Goal: Information Seeking & Learning: Learn about a topic

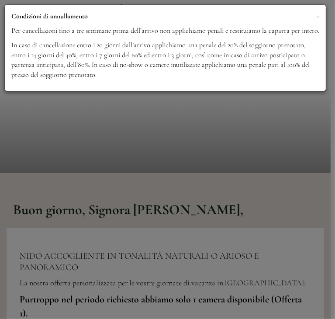
click at [169, 89] on div "× Condizioni di annullamento Per cancellazioni fino a tre settimane prima dell’…" at bounding box center [165, 48] width 321 height 86
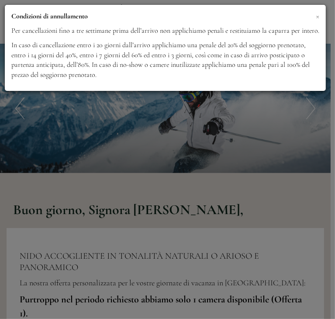
click at [317, 17] on span "×" at bounding box center [317, 15] width 3 height 11
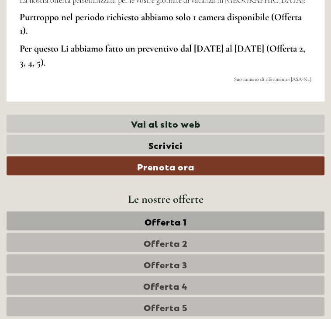
scroll to position [300, 0]
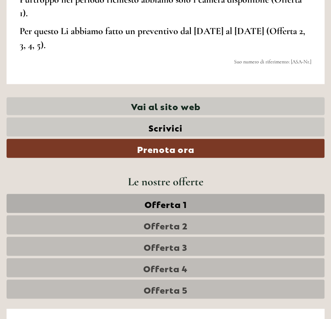
click at [157, 209] on link "Offerta 1" at bounding box center [166, 202] width 318 height 19
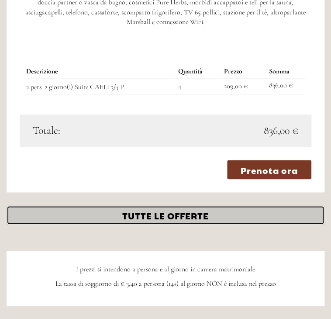
click at [159, 205] on link "TUTTE LE OFFERTE" at bounding box center [166, 214] width 318 height 19
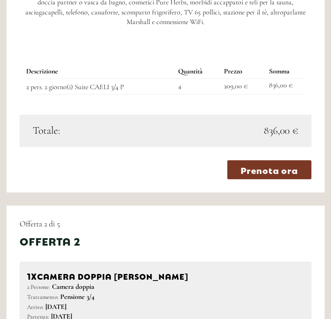
scroll to position [492, 0]
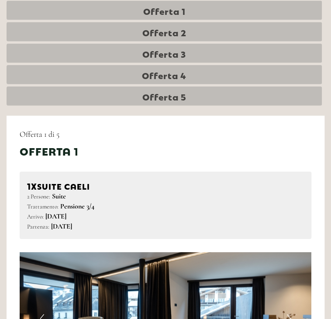
click at [199, 28] on link "Offerta 2" at bounding box center [164, 31] width 315 height 19
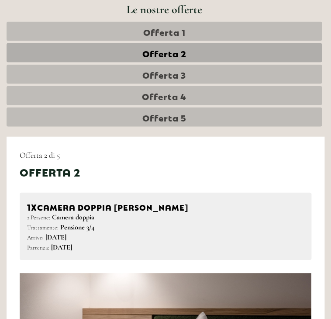
click at [174, 75] on span "Offerta 3" at bounding box center [164, 74] width 44 height 12
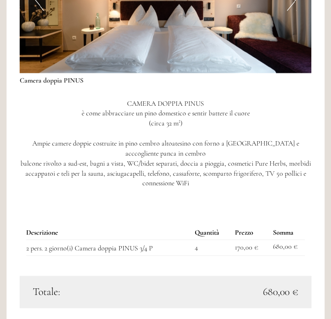
scroll to position [818, 0]
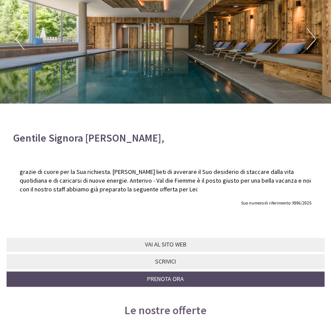
scroll to position [73, 0]
